Goal: Information Seeking & Learning: Understand process/instructions

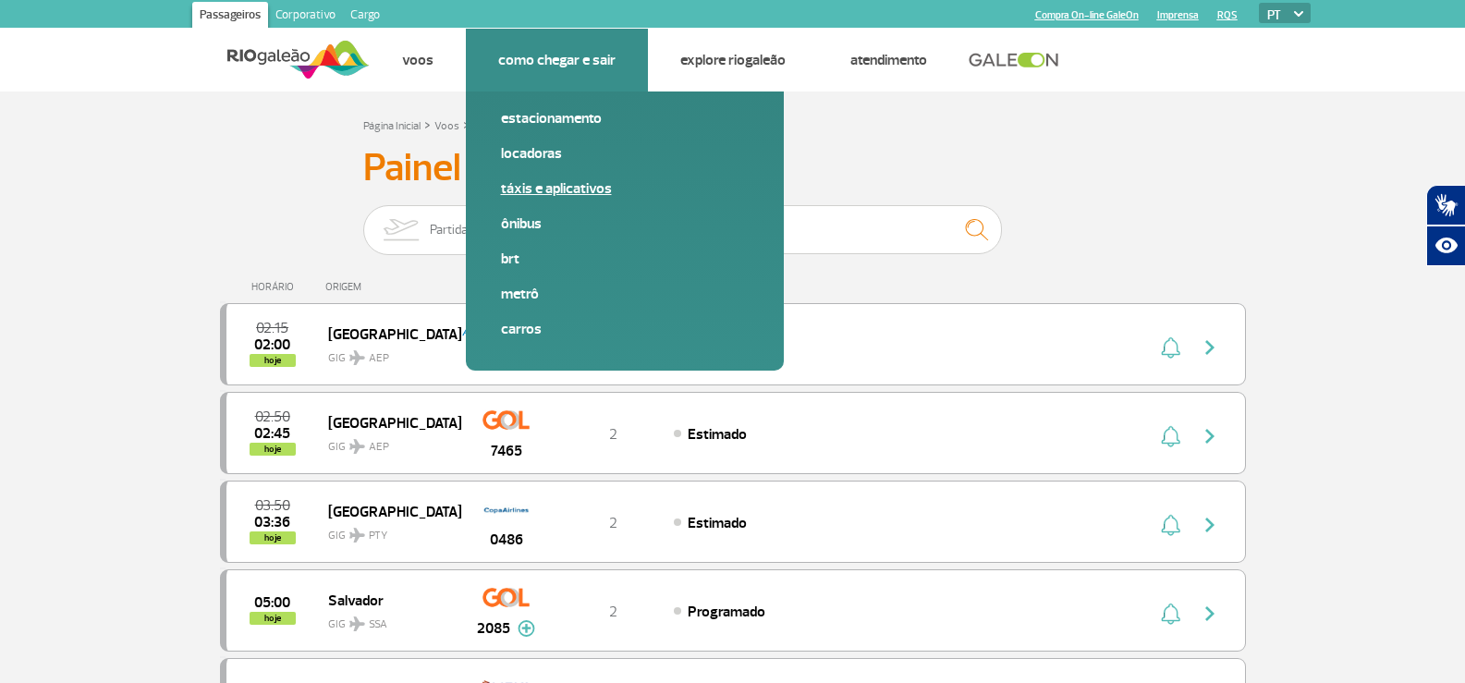
click at [555, 194] on link "Táxis e aplicativos" at bounding box center [625, 188] width 248 height 20
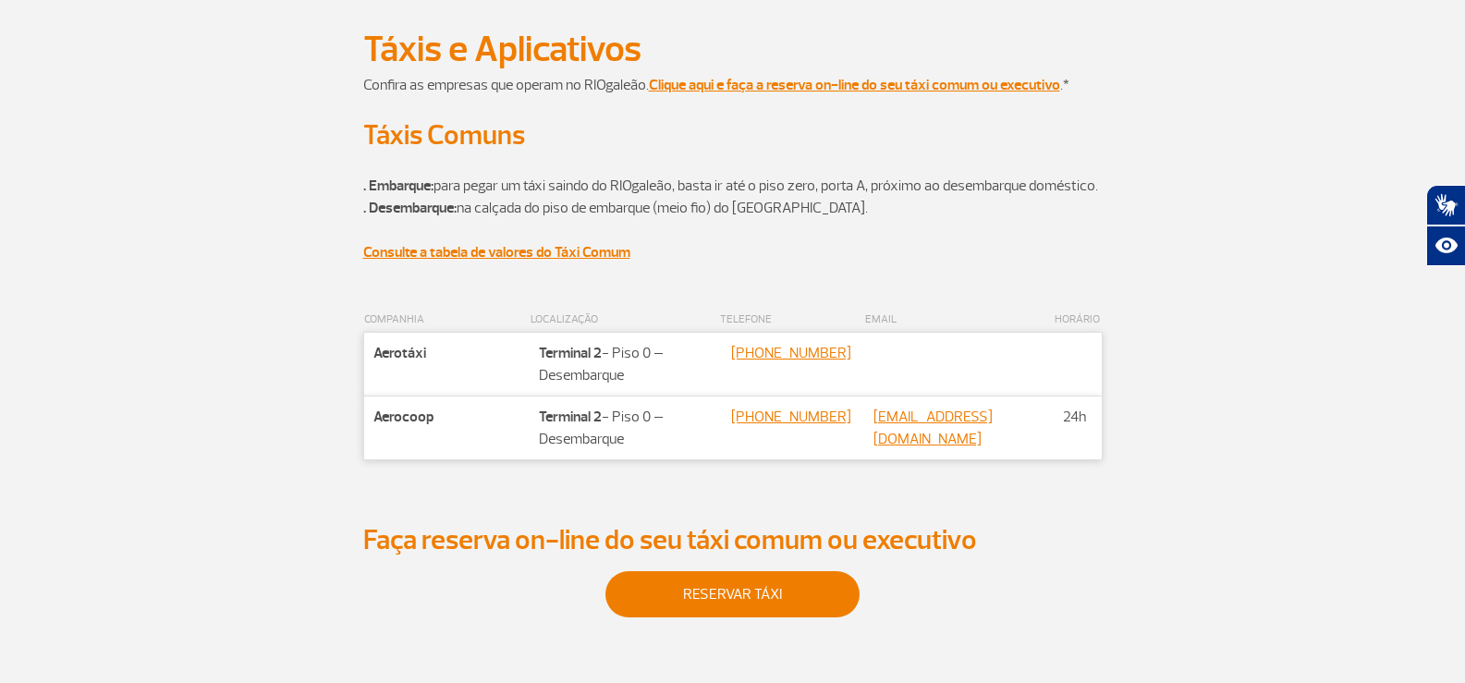
scroll to position [185, 0]
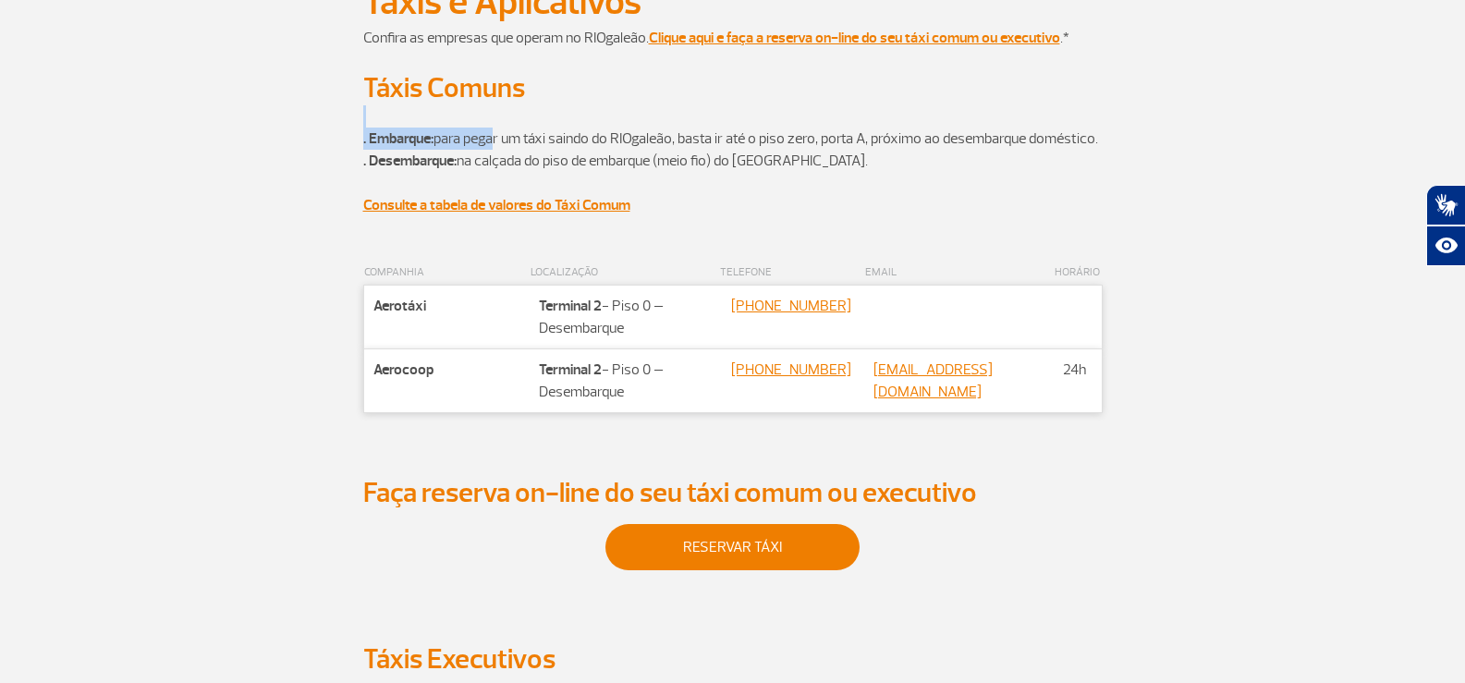
drag, startPoint x: 604, startPoint y: 128, endPoint x: 1064, endPoint y: 127, distance: 459.4
click at [1064, 127] on p ". Embarque: para pegar um táxi saindo do RIOgaleão, basta ir até o piso zero, p…" at bounding box center [732, 149] width 739 height 89
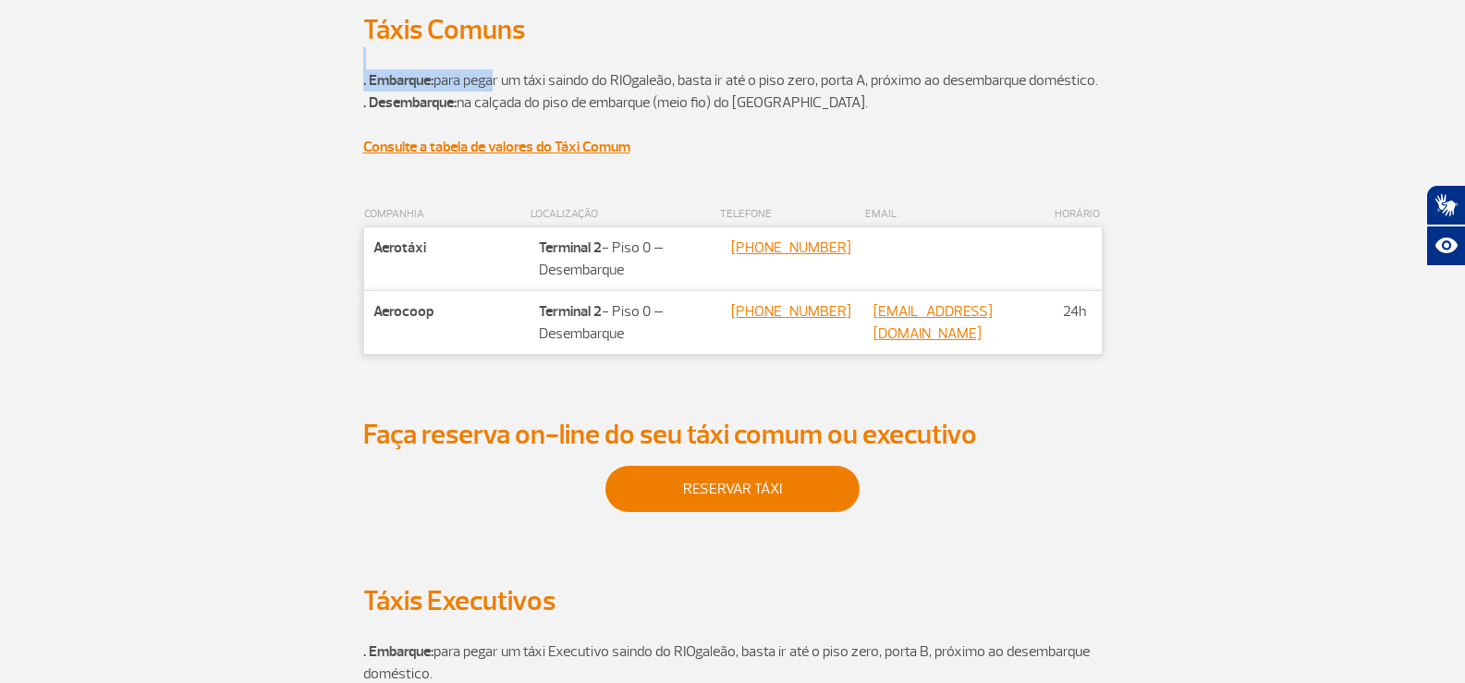
scroll to position [555, 0]
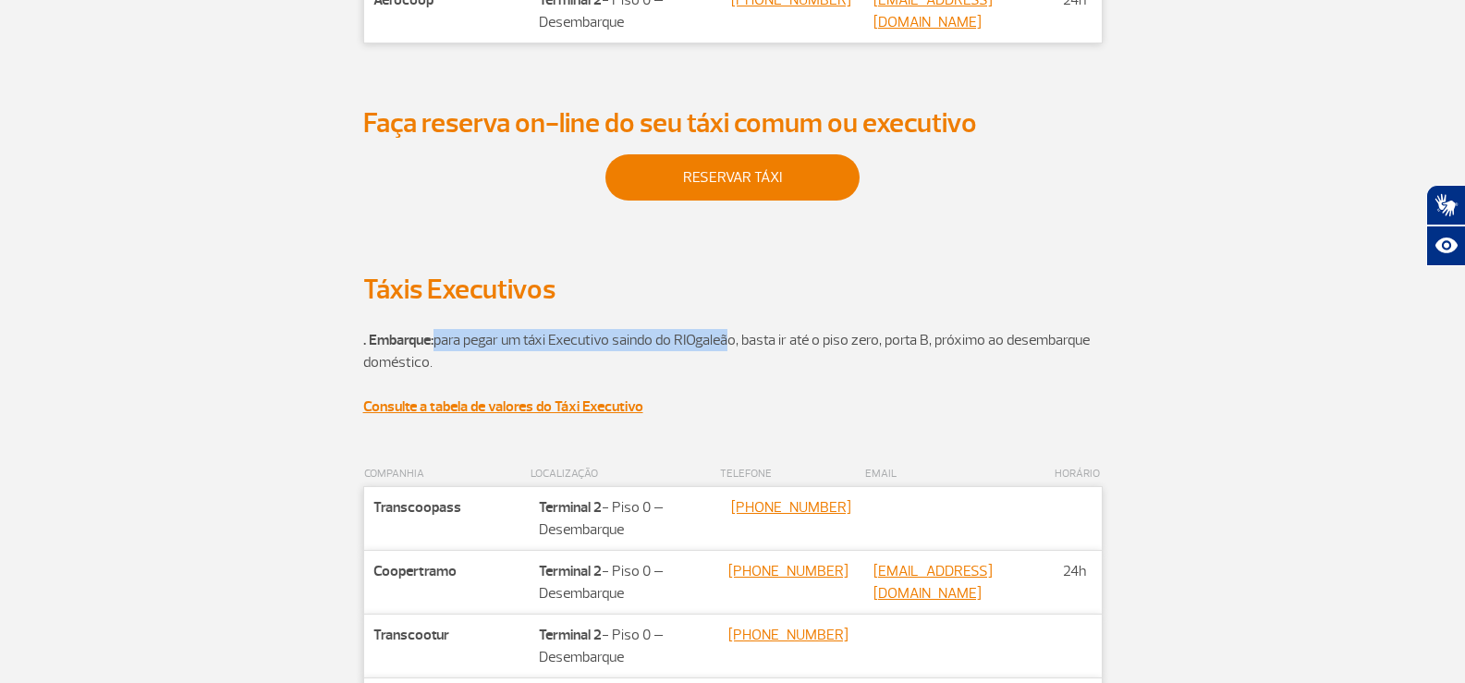
drag, startPoint x: 436, startPoint y: 353, endPoint x: 726, endPoint y: 355, distance: 289.3
click at [726, 355] on p ". Embarque: para pegar um táxi Executivo saindo do RIOgaleão, basta ir até o pi…" at bounding box center [732, 362] width 739 height 111
click at [609, 416] on strong "Consulte a tabela de valores do Táxi Executivo" at bounding box center [503, 406] width 280 height 18
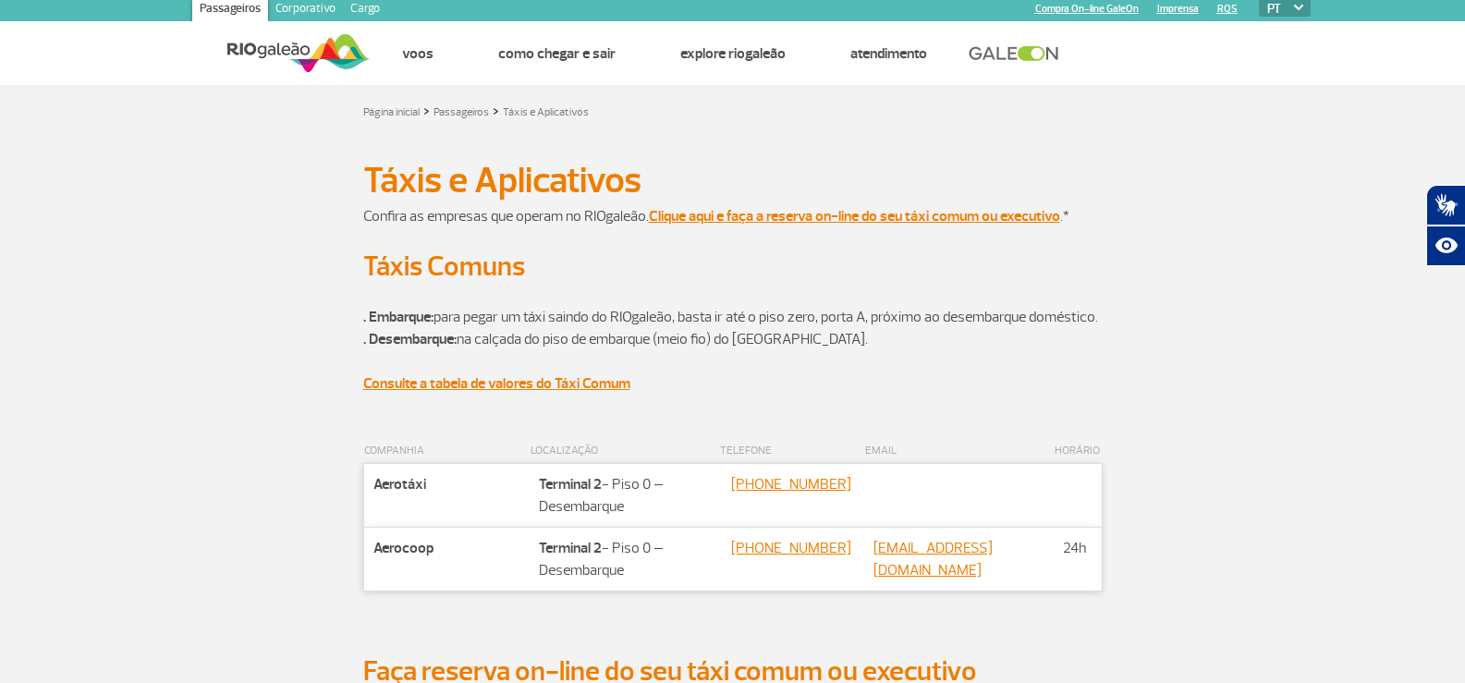
scroll to position [0, 0]
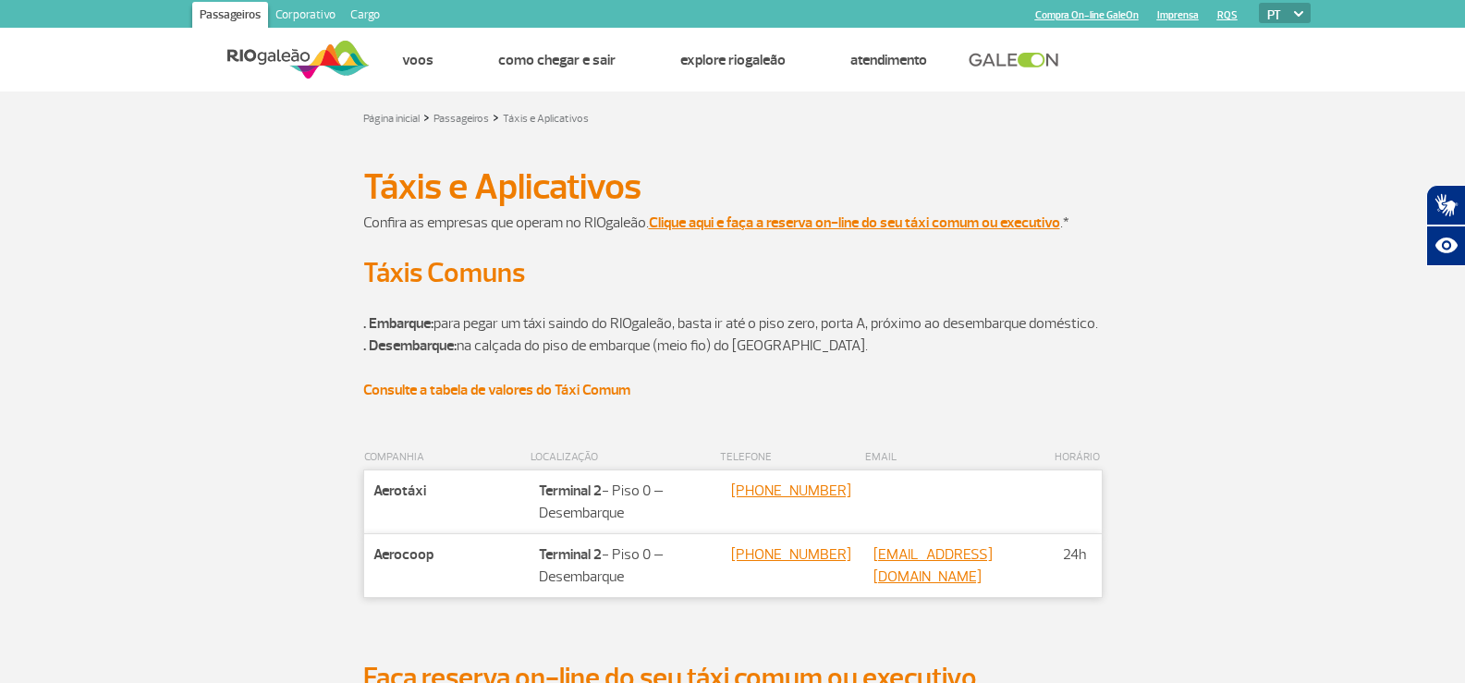
click at [587, 399] on strong "Consulte a tabela de valores do Táxi Comum" at bounding box center [496, 390] width 267 height 18
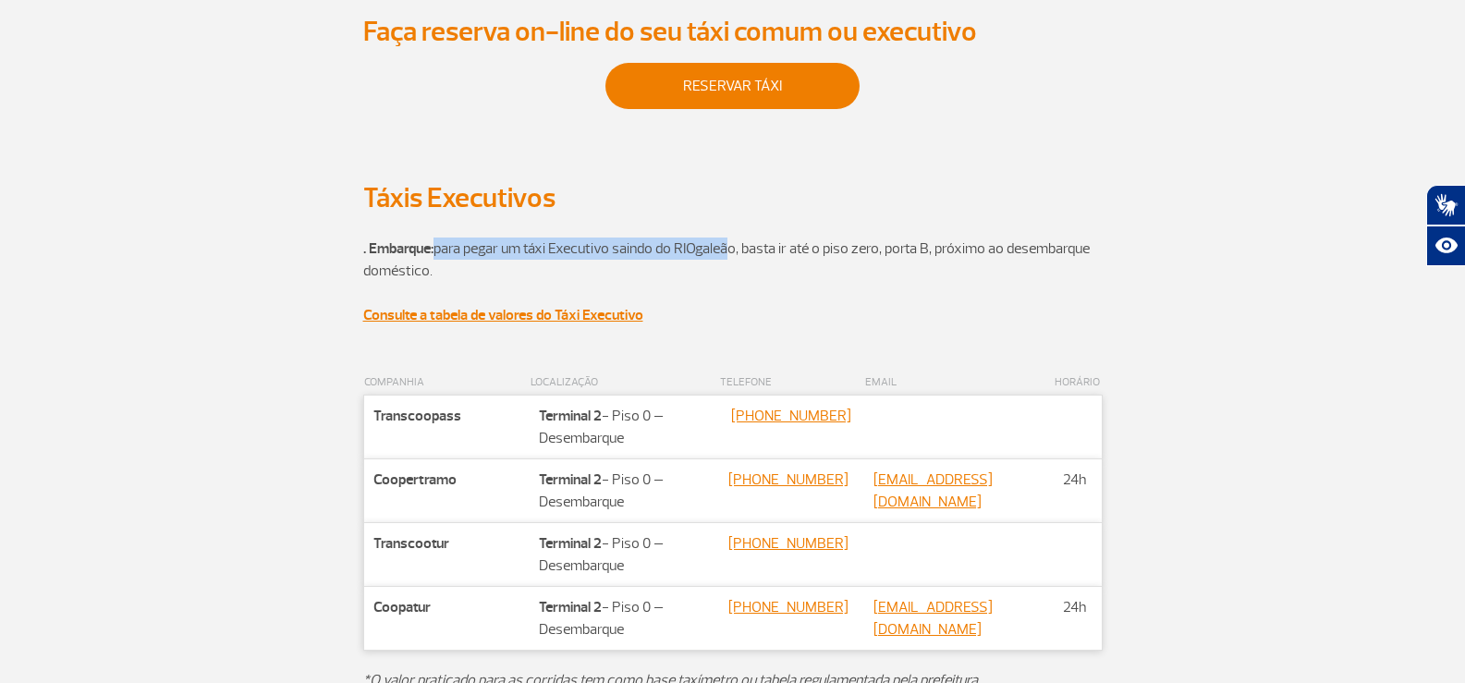
scroll to position [647, 0]
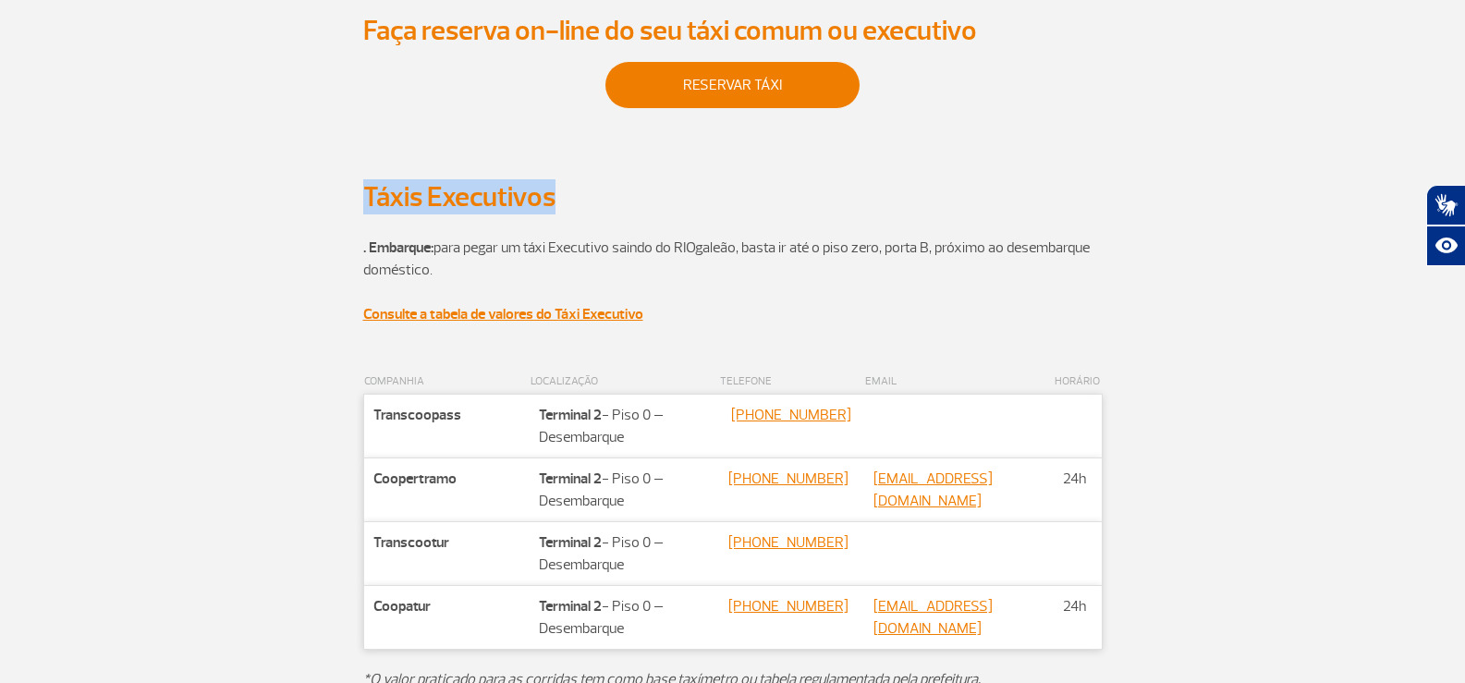
drag, startPoint x: 559, startPoint y: 225, endPoint x: 332, endPoint y: 215, distance: 227.6
click at [332, 214] on div "Táxis Executivos" at bounding box center [733, 197] width 1026 height 34
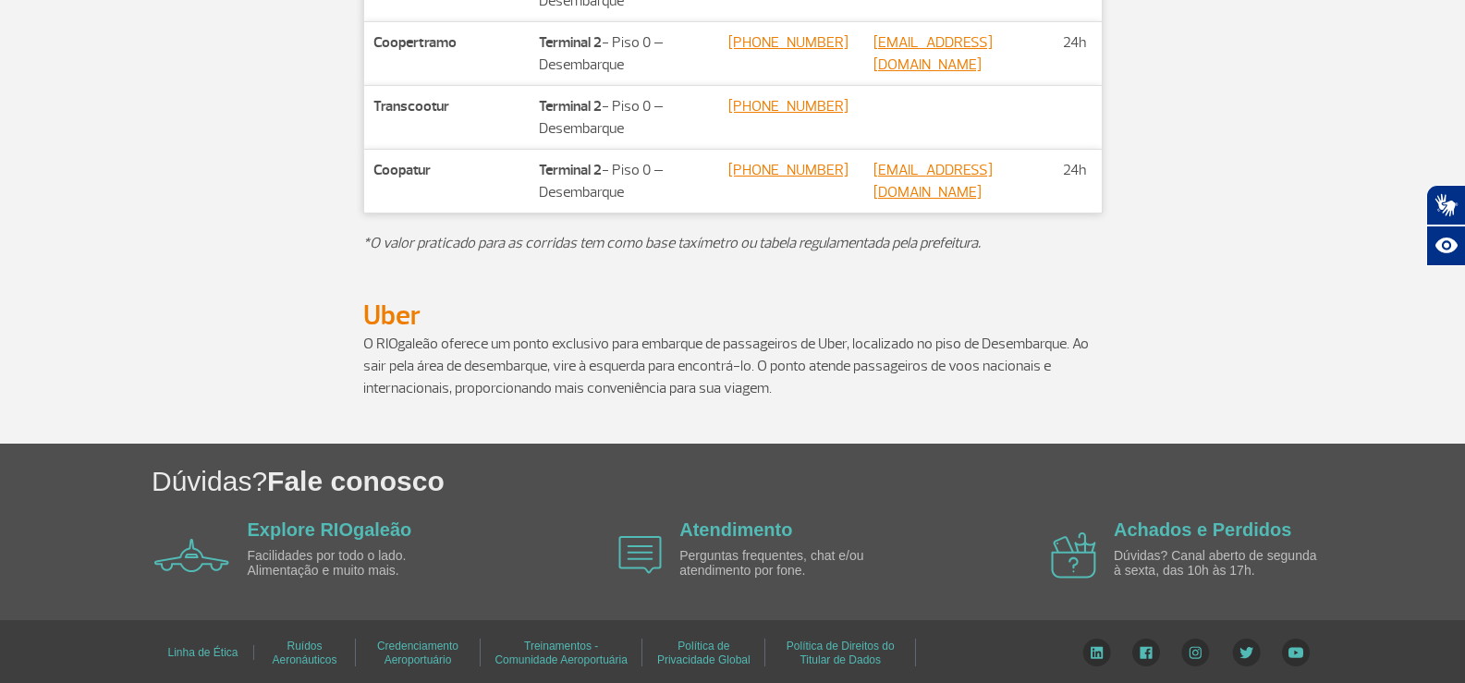
scroll to position [1110, 0]
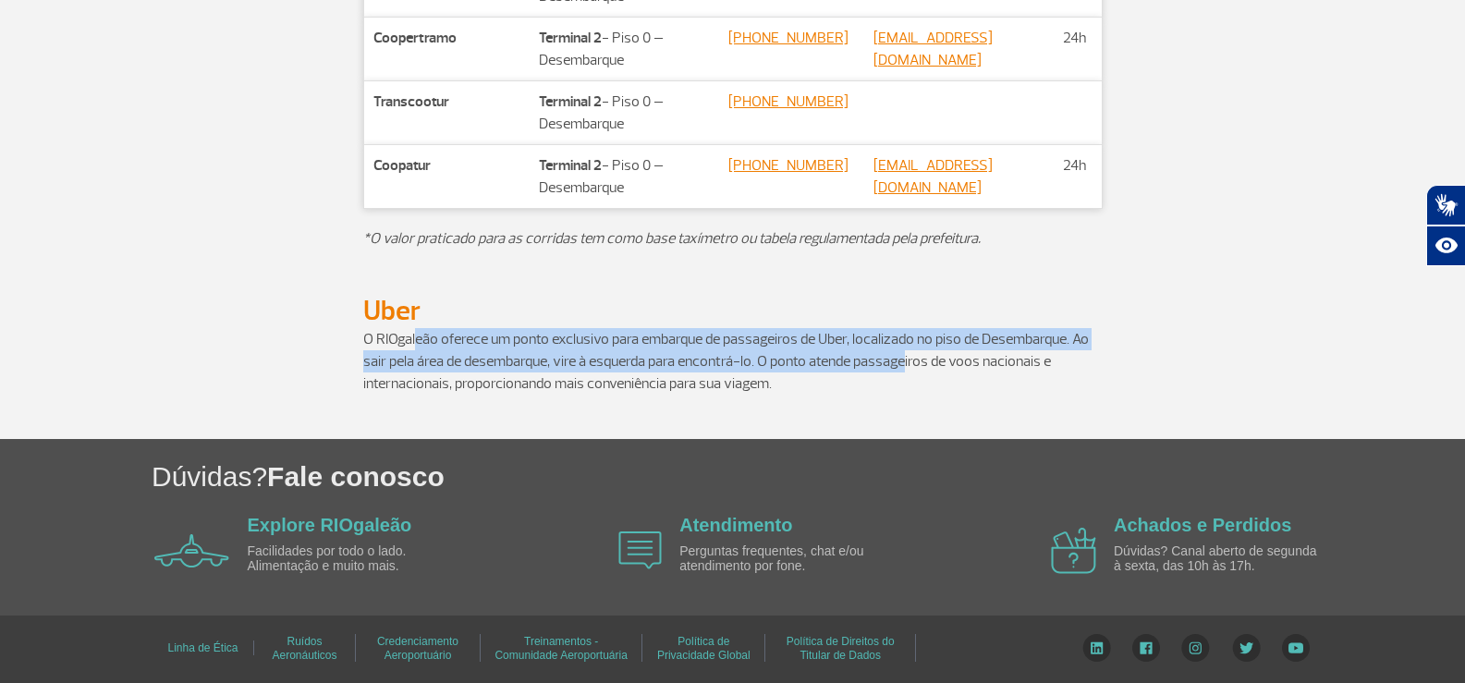
drag, startPoint x: 706, startPoint y: 362, endPoint x: 911, endPoint y: 369, distance: 205.3
click at [910, 369] on p "O RIOgaleão oferece um ponto exclusivo para embarque de passageiros de Uber, lo…" at bounding box center [732, 361] width 739 height 67
click at [911, 369] on p "O RIOgaleão oferece um ponto exclusivo para embarque de passageiros de Uber, lo…" at bounding box center [732, 361] width 739 height 67
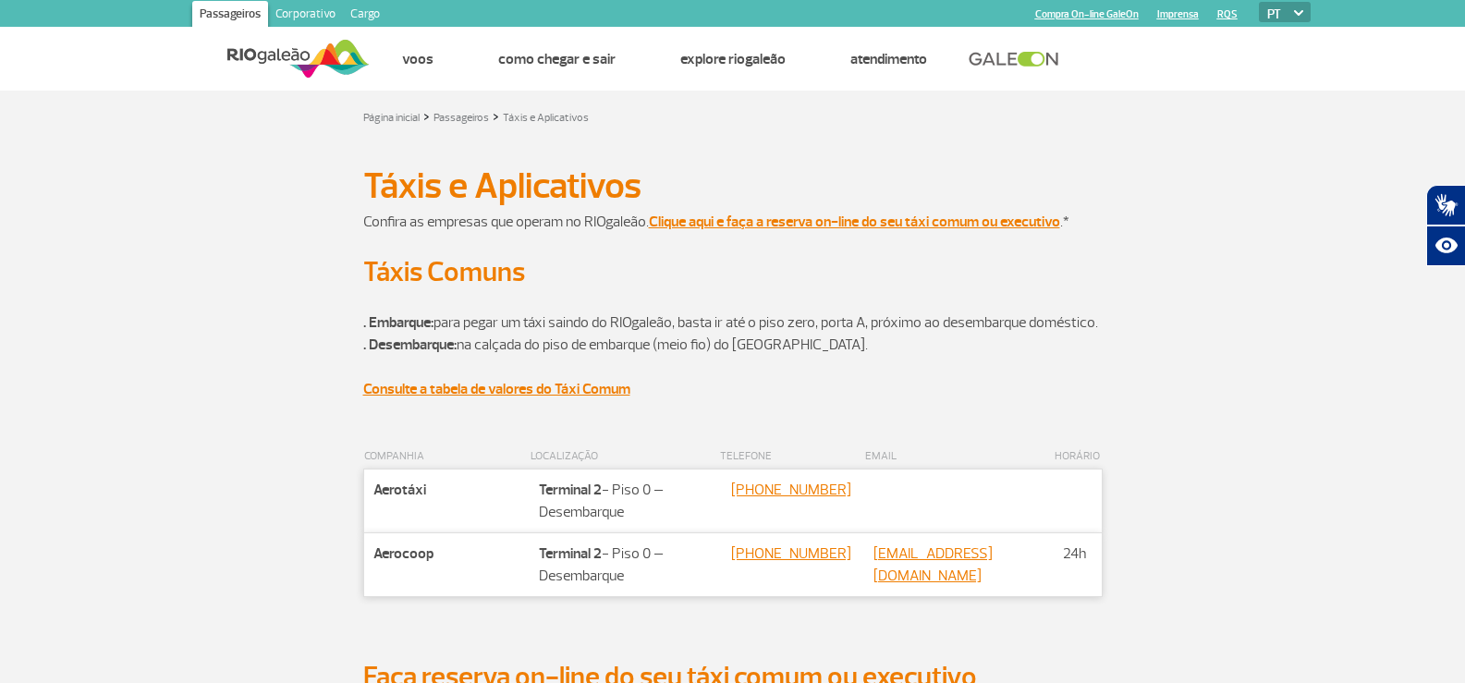
scroll to position [0, 0]
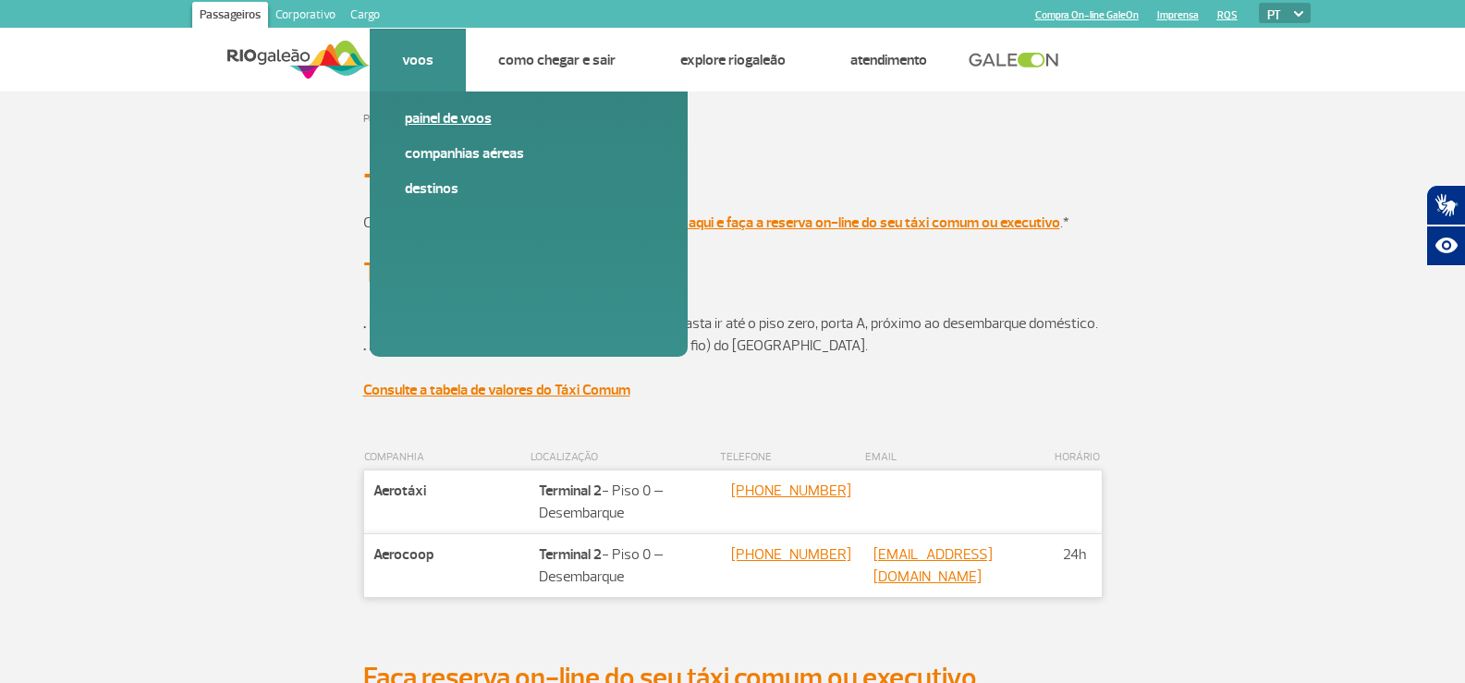
click at [451, 118] on link "Painel de voos" at bounding box center [529, 118] width 248 height 20
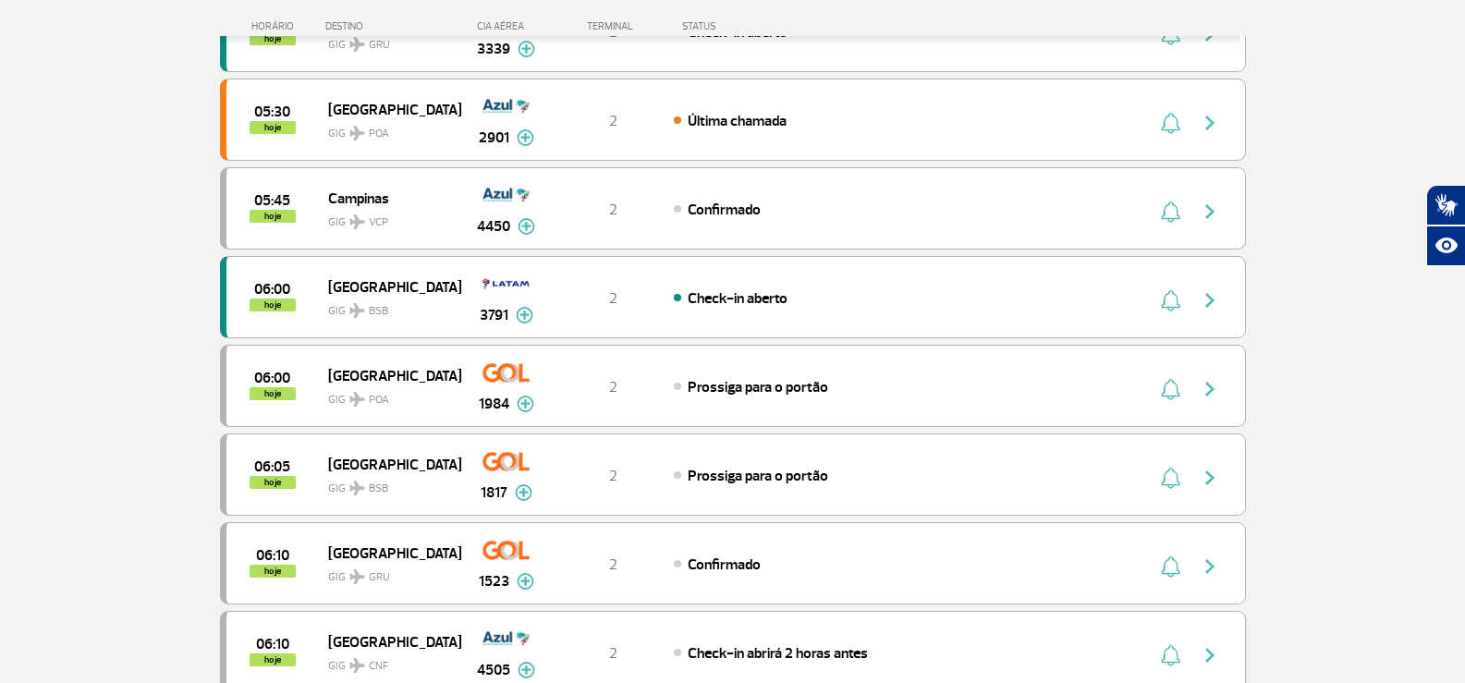
scroll to position [832, 0]
